Goal: Transaction & Acquisition: Purchase product/service

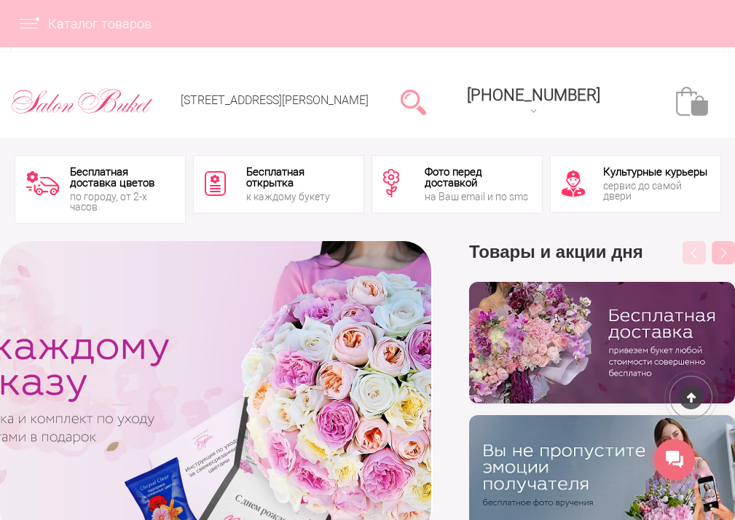
scroll to position [1324, 0]
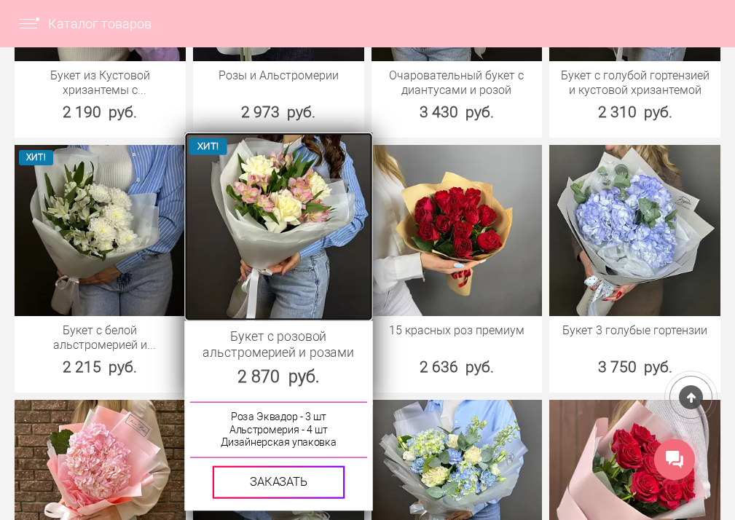
click at [250, 260] on img at bounding box center [278, 226] width 188 height 188
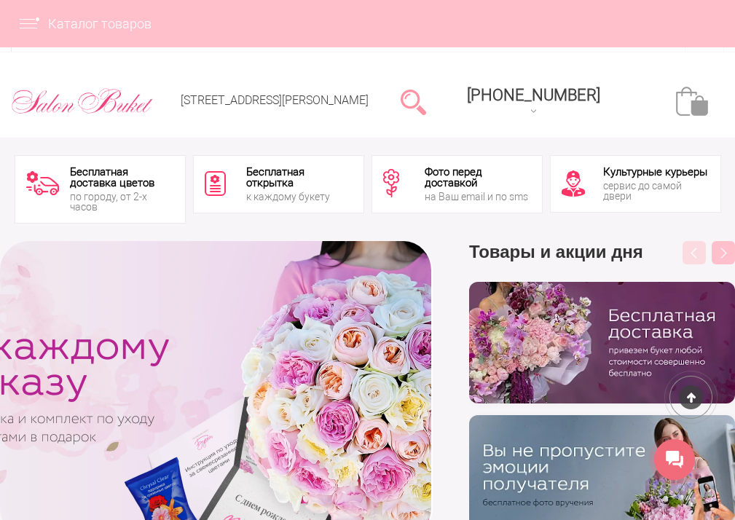
scroll to position [2323, 0]
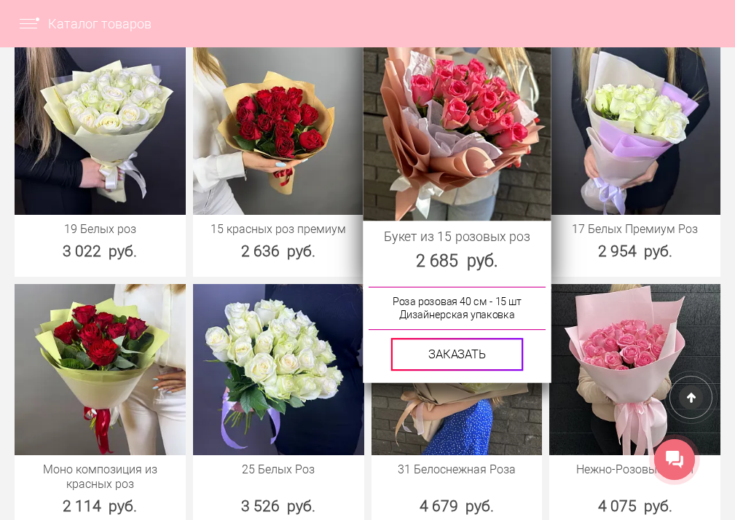
click at [430, 260] on div "2 685 руб." at bounding box center [457, 260] width 188 height 24
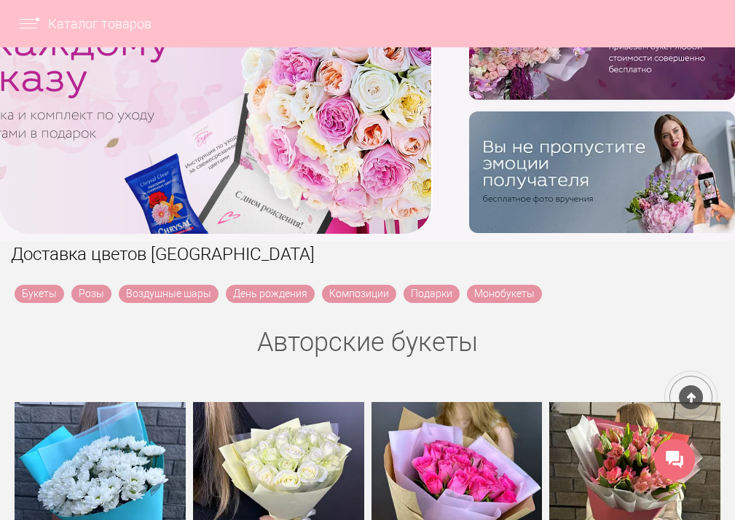
scroll to position [231, 0]
